Goal: Task Accomplishment & Management: Use online tool/utility

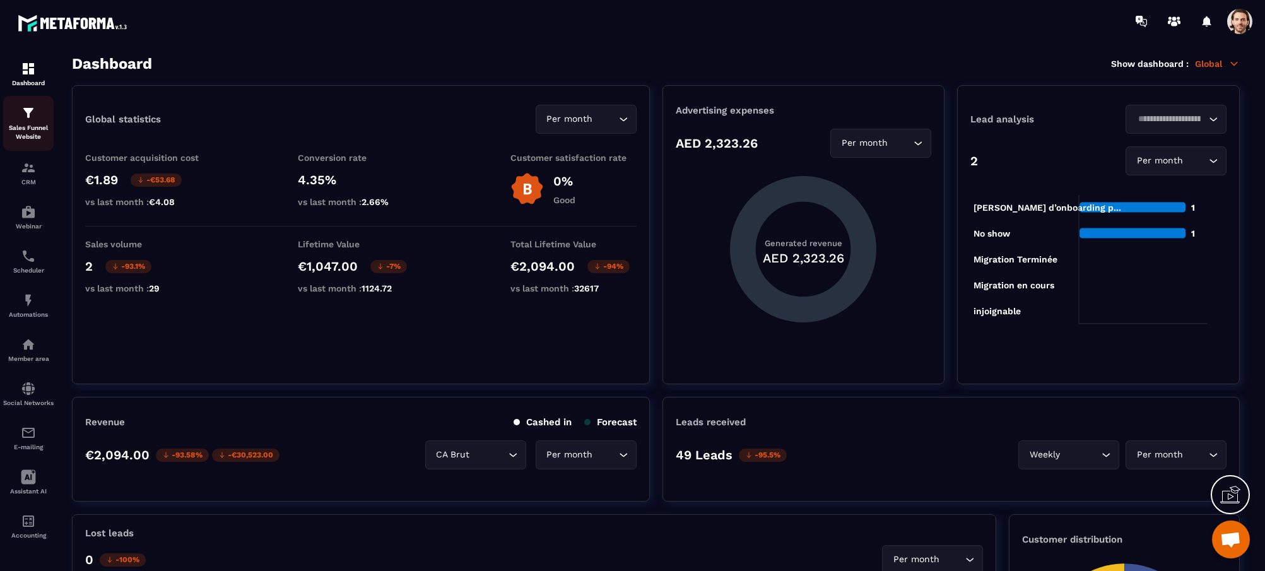
click at [20, 124] on p "Sales Funnel Website" at bounding box center [28, 133] width 50 height 18
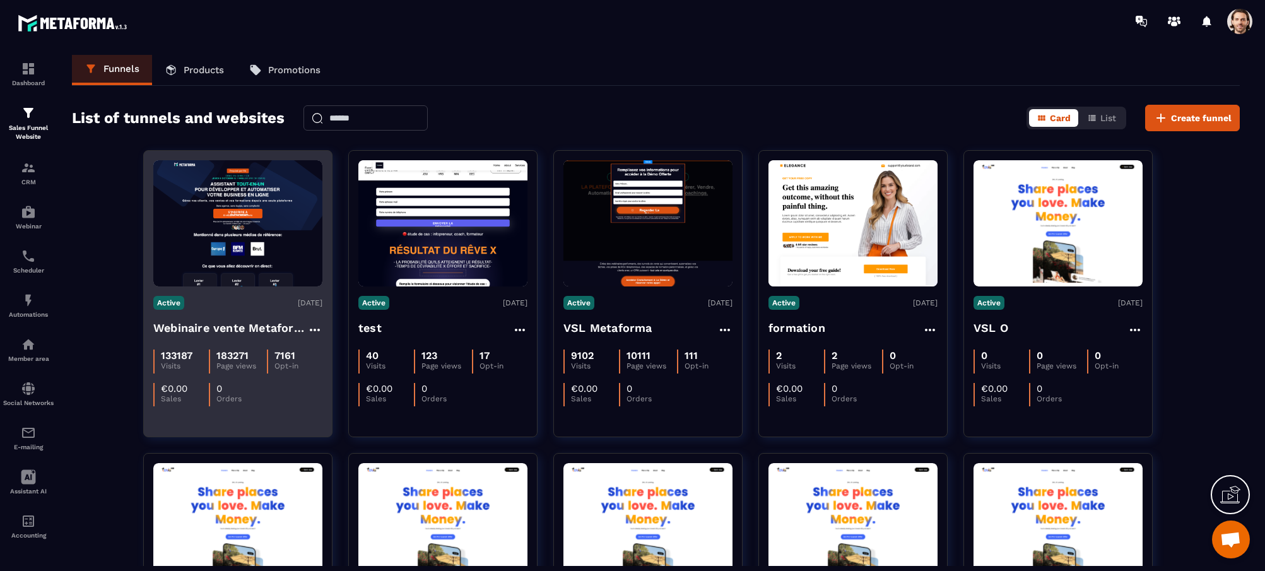
click at [247, 326] on h4 "Webinaire vente Metaforma" at bounding box center [230, 328] width 154 height 18
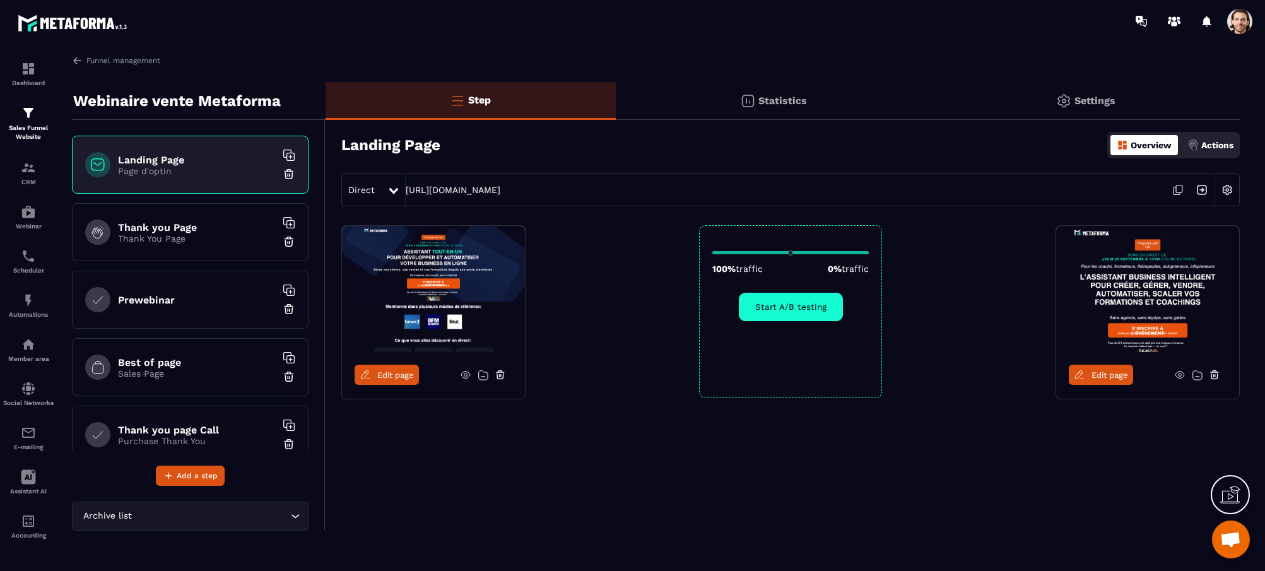
click at [388, 373] on span "Edit page" at bounding box center [395, 374] width 37 height 9
